Goal: Transaction & Acquisition: Purchase product/service

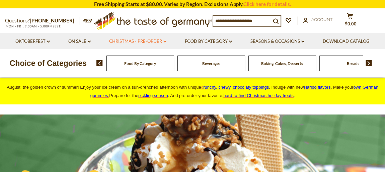
click at [141, 42] on link "Christmas - PRE-ORDER dropdown_arrow" at bounding box center [137, 41] width 57 height 7
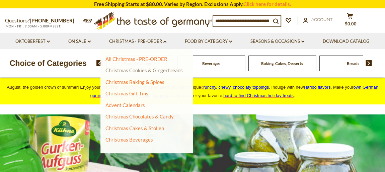
click at [121, 68] on link "Christmas Cookies & Gingerbreads" at bounding box center [143, 70] width 77 height 6
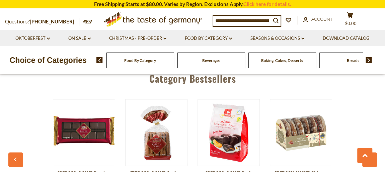
scroll to position [1702, 0]
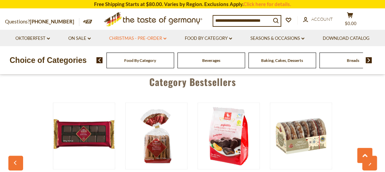
click at [149, 37] on link "Christmas - PRE-ORDER dropdown_arrow" at bounding box center [137, 38] width 57 height 7
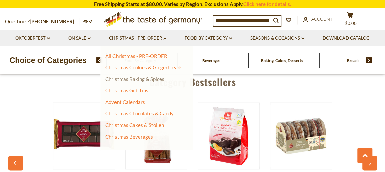
click at [136, 77] on link "Christmas Baking & Spices" at bounding box center [134, 79] width 59 height 6
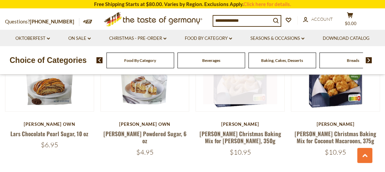
scroll to position [710, 0]
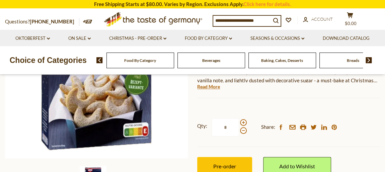
scroll to position [152, 0]
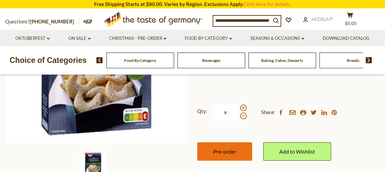
click at [234, 155] on button "Pre-order" at bounding box center [224, 151] width 55 height 18
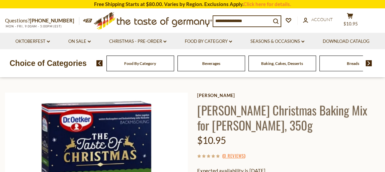
scroll to position [0, 0]
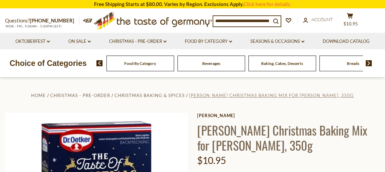
click at [220, 98] on span "[PERSON_NAME] Christmas Baking Mix for [PERSON_NAME], 350g" at bounding box center [271, 95] width 165 height 5
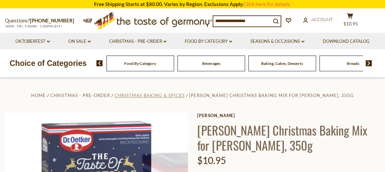
click at [143, 94] on span "Christmas Baking & Spices" at bounding box center [150, 95] width 70 height 5
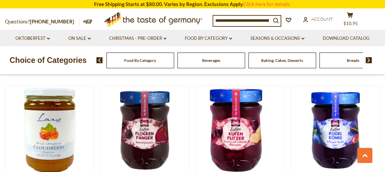
scroll to position [1572, 0]
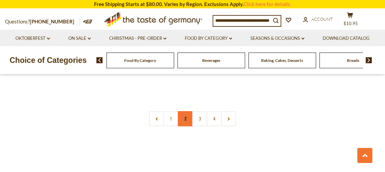
click at [183, 111] on link "2" at bounding box center [185, 118] width 15 height 15
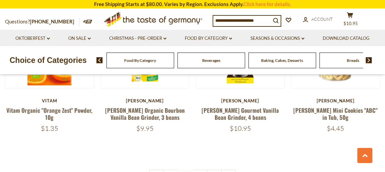
scroll to position [1536, 0]
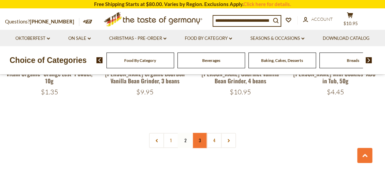
click at [202, 133] on link "3" at bounding box center [199, 140] width 15 height 15
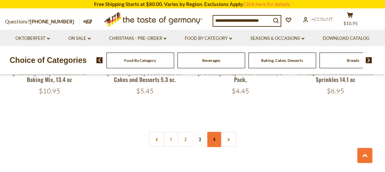
click at [215, 132] on link "4" at bounding box center [214, 139] width 15 height 15
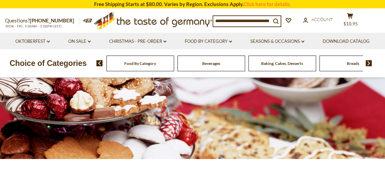
scroll to position [0, 0]
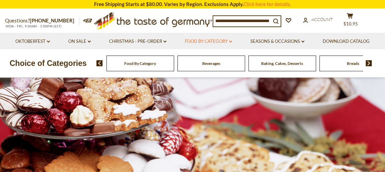
click at [219, 40] on link "Food By Category dropdown_arrow" at bounding box center [208, 41] width 47 height 7
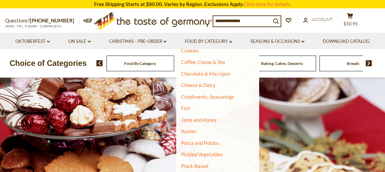
scroll to position [101, 0]
click at [199, 95] on link "Condiments, Seasonings" at bounding box center [207, 96] width 53 height 6
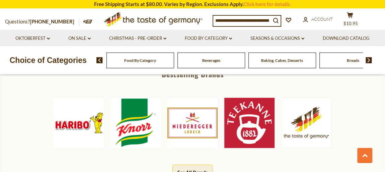
scroll to position [355, 0]
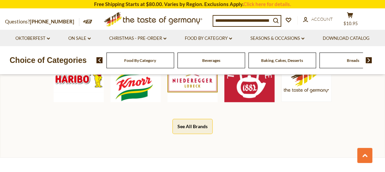
click at [135, 84] on img at bounding box center [135, 77] width 50 height 50
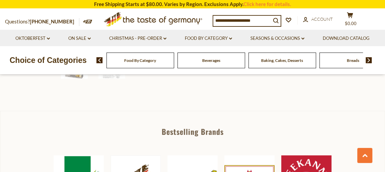
scroll to position [203, 0]
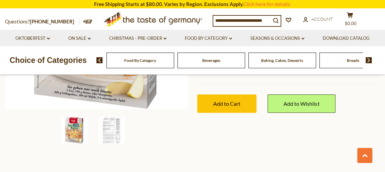
click at [105, 124] on img at bounding box center [111, 130] width 27 height 27
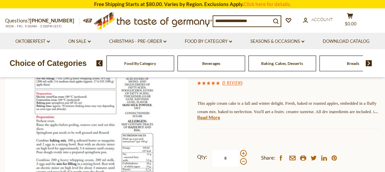
scroll to position [152, 0]
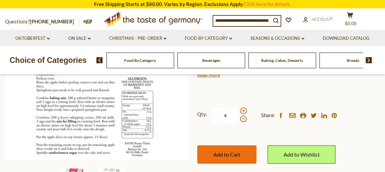
click at [239, 150] on button "Add to Cart" at bounding box center [226, 154] width 59 height 18
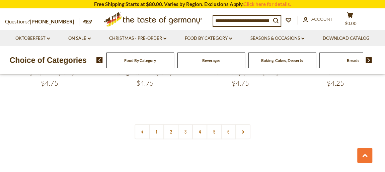
scroll to position [1572, 0]
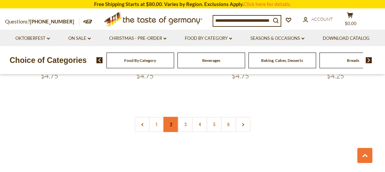
click at [169, 117] on link "2" at bounding box center [170, 124] width 15 height 15
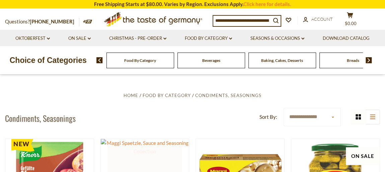
scroll to position [101, 0]
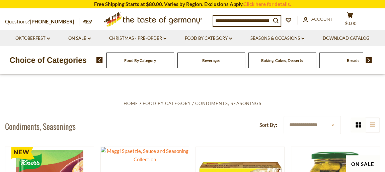
click at [333, 126] on select "**********" at bounding box center [312, 125] width 57 height 18
select select "********"
click at [284, 116] on select "**********" at bounding box center [312, 125] width 57 height 18
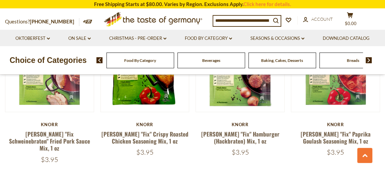
scroll to position [1572, 0]
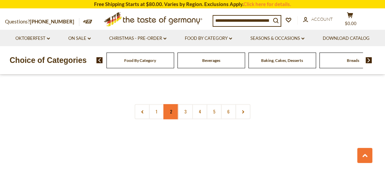
click at [170, 104] on link "2" at bounding box center [170, 111] width 15 height 15
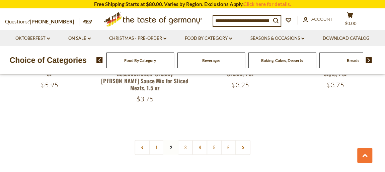
scroll to position [1536, 0]
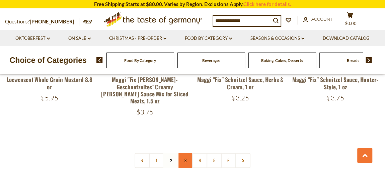
click at [183, 153] on link "3" at bounding box center [185, 160] width 15 height 15
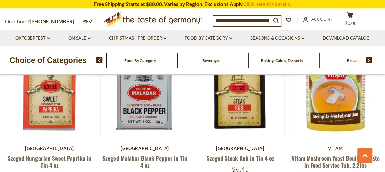
scroll to position [1435, 0]
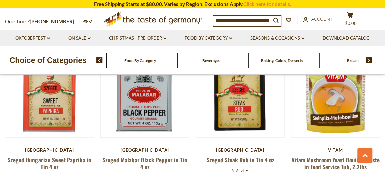
click at [254, 21] on input at bounding box center [242, 20] width 58 height 9
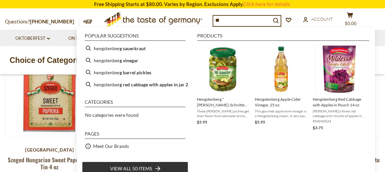
type input "*"
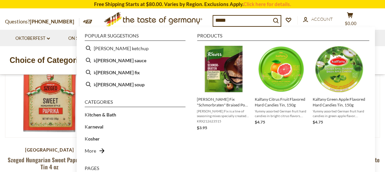
type input "******"
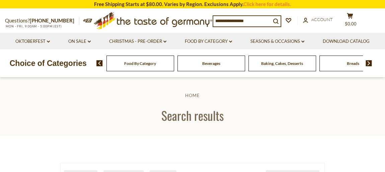
type input "******"
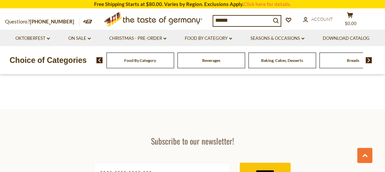
scroll to position [1217, 0]
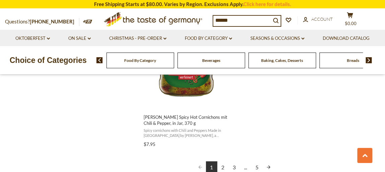
click at [223, 161] on link "2" at bounding box center [222, 166] width 11 height 11
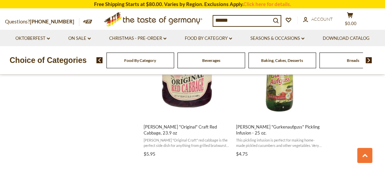
scroll to position [761, 0]
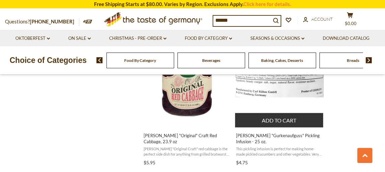
click at [266, 113] on button "Add to cart" at bounding box center [279, 120] width 88 height 14
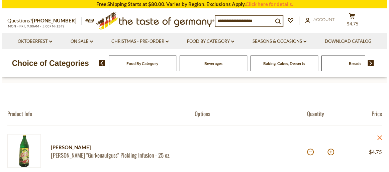
scroll to position [51, 0]
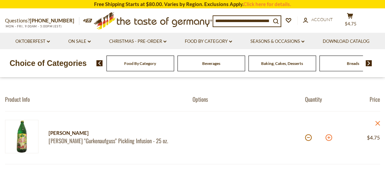
drag, startPoint x: 325, startPoint y: 139, endPoint x: 329, endPoint y: 139, distance: 3.7
click at [329, 139] on div "*" at bounding box center [318, 138] width 27 height 18
click at [330, 138] on button at bounding box center [328, 137] width 7 height 7
type input "*"
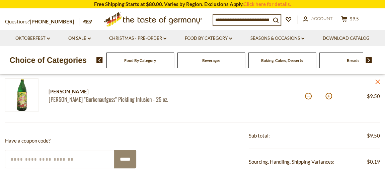
scroll to position [0, 0]
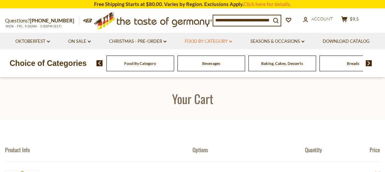
click at [231, 42] on icon "dropdown_arrow" at bounding box center [230, 42] width 3 height 2
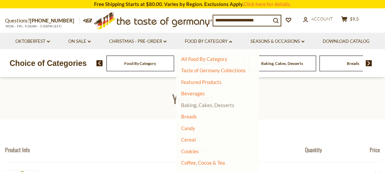
click at [202, 103] on link "Baking, Cakes, Desserts" at bounding box center [207, 105] width 53 height 6
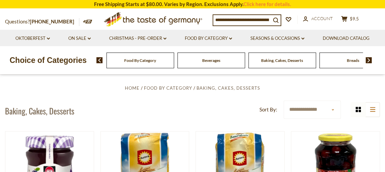
scroll to position [101, 0]
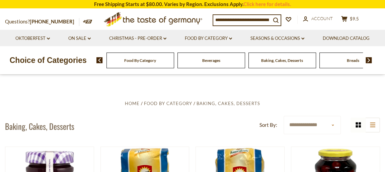
click at [331, 126] on select "**********" at bounding box center [312, 125] width 57 height 18
select select "********"
click at [284, 116] on select "**********" at bounding box center [312, 125] width 57 height 18
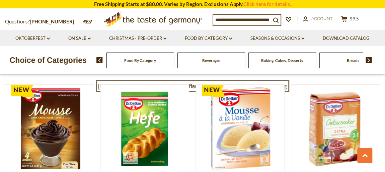
scroll to position [1572, 0]
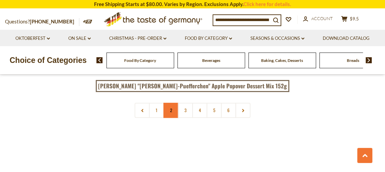
click at [169, 103] on link "2" at bounding box center [170, 110] width 15 height 15
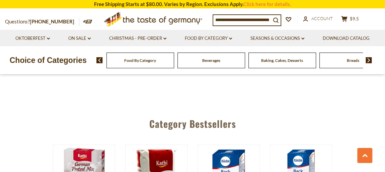
scroll to position [1536, 0]
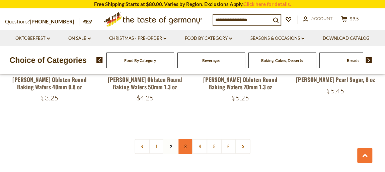
click at [186, 139] on link "3" at bounding box center [185, 146] width 15 height 15
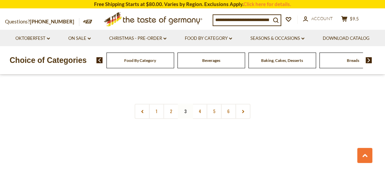
scroll to position [1587, 0]
click at [197, 97] on link "4" at bounding box center [199, 104] width 15 height 15
click at [215, 95] on link "5" at bounding box center [214, 102] width 15 height 15
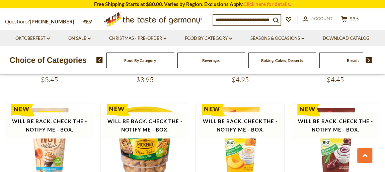
scroll to position [775, 0]
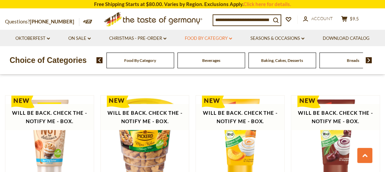
click at [220, 35] on link "Food By Category dropdown_arrow" at bounding box center [208, 38] width 47 height 7
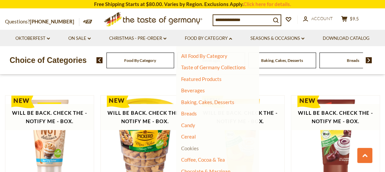
scroll to position [101, 0]
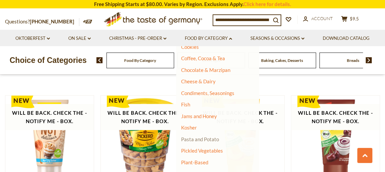
click at [210, 139] on link "Pasta and Potato" at bounding box center [200, 139] width 38 height 6
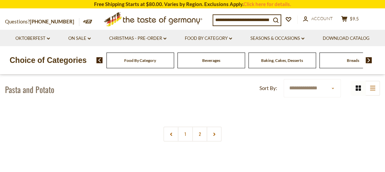
scroll to position [51, 0]
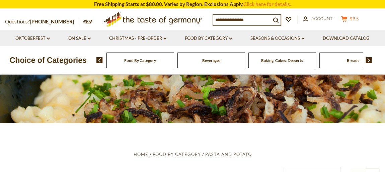
click at [347, 18] on icon at bounding box center [344, 19] width 6 height 6
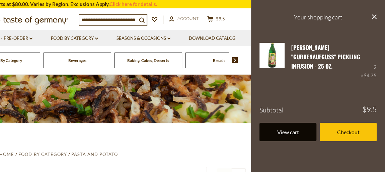
click at [289, 124] on link "View cart" at bounding box center [287, 132] width 57 height 18
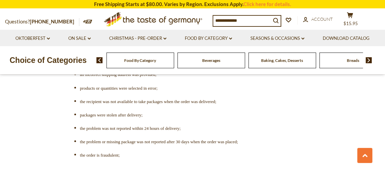
scroll to position [1826, 0]
